Goal: Transaction & Acquisition: Purchase product/service

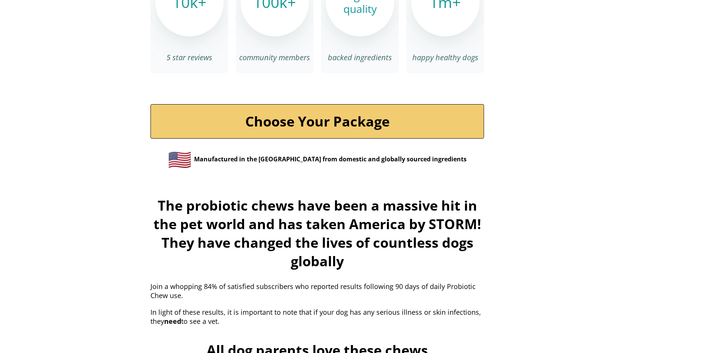
scroll to position [2616, 0]
click at [307, 113] on link "Choose Your Package" at bounding box center [318, 122] width 334 height 35
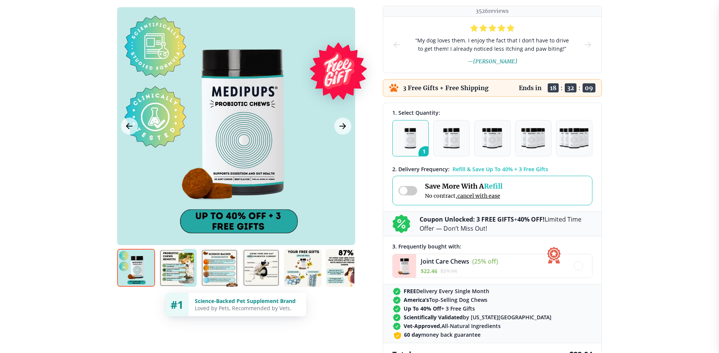
scroll to position [114, 0]
click at [173, 257] on img at bounding box center [178, 268] width 38 height 38
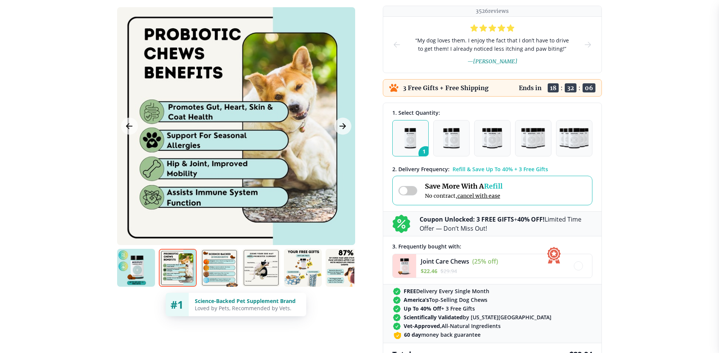
click at [209, 257] on img at bounding box center [220, 268] width 38 height 38
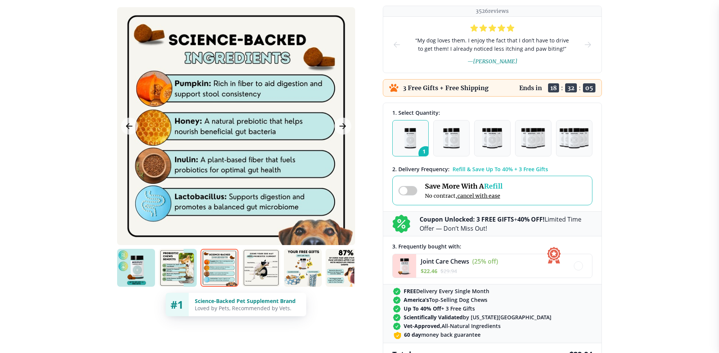
click at [259, 261] on img at bounding box center [261, 268] width 38 height 38
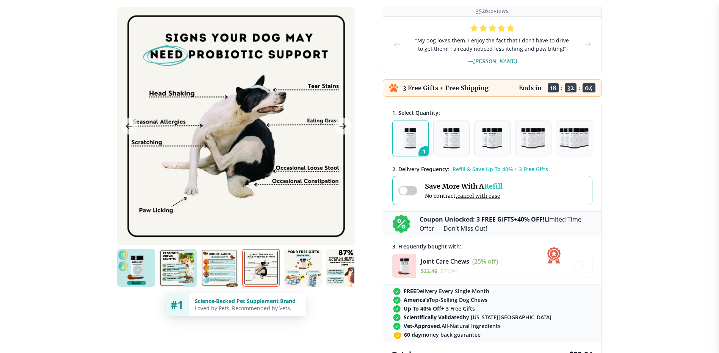
click at [309, 261] on img at bounding box center [303, 268] width 38 height 38
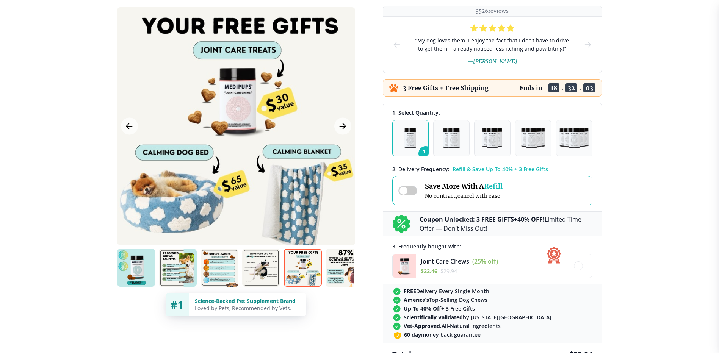
click at [348, 262] on img at bounding box center [345, 268] width 38 height 38
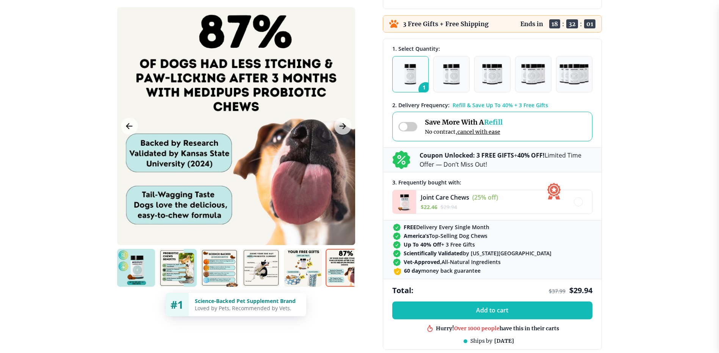
scroll to position [227, 0]
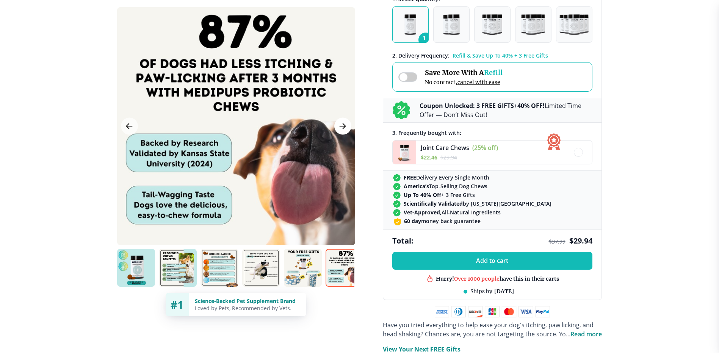
click at [344, 127] on icon "Next Image" at bounding box center [343, 126] width 6 height 5
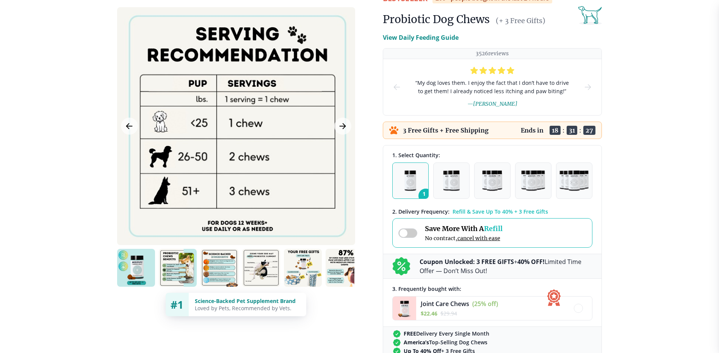
scroll to position [76, 0]
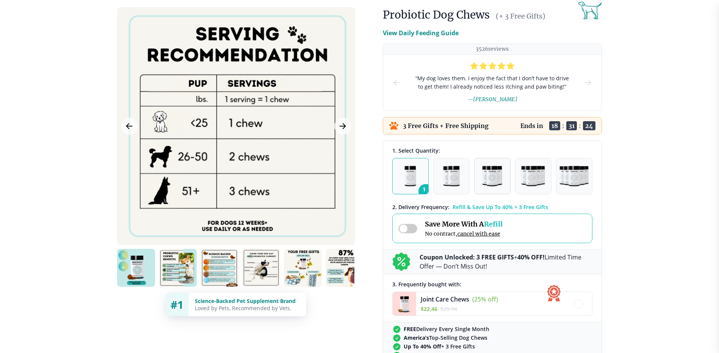
click at [491, 172] on img "button" at bounding box center [492, 176] width 20 height 20
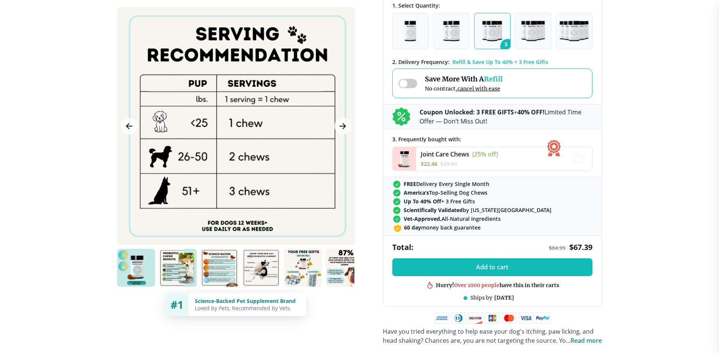
scroll to position [227, 0]
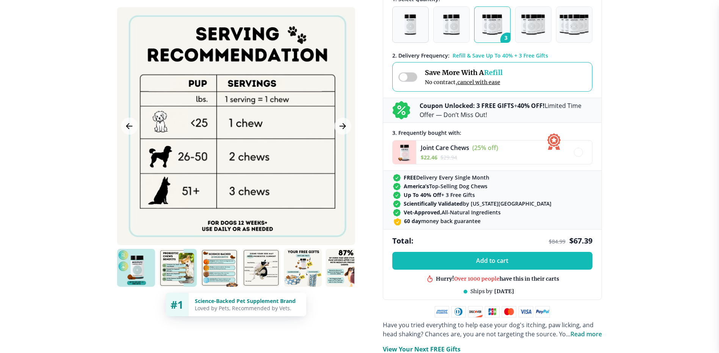
click at [414, 23] on img "button" at bounding box center [411, 24] width 12 height 20
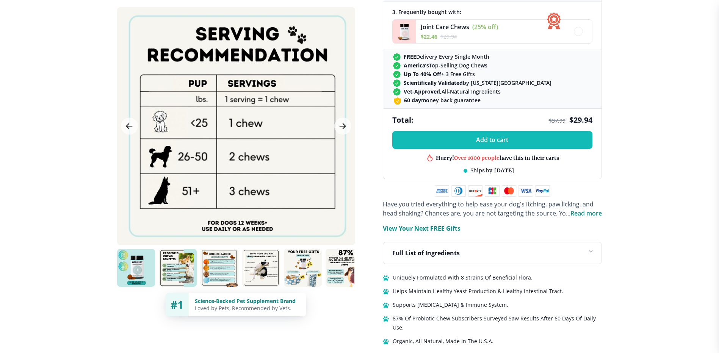
scroll to position [379, 0]
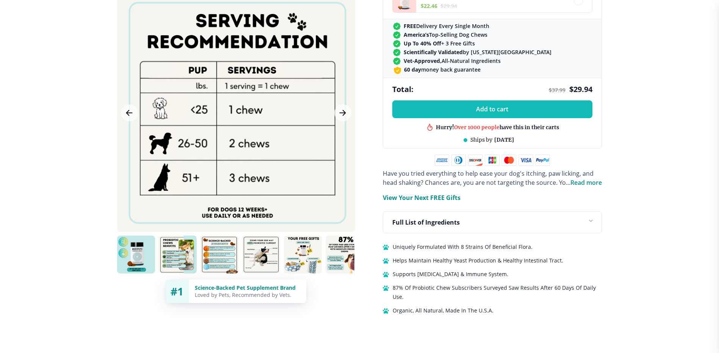
click at [138, 245] on img at bounding box center [136, 255] width 38 height 38
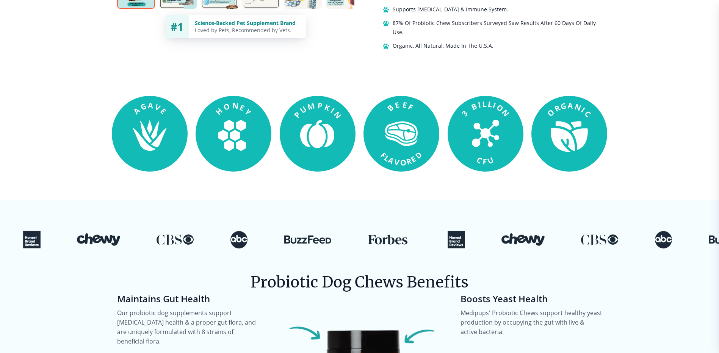
scroll to position [645, 0]
